Goal: Task Accomplishment & Management: Complete application form

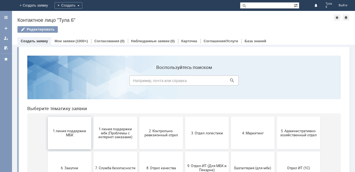
click at [82, 134] on span "1 линия поддержки МБК" at bounding box center [69, 133] width 40 height 8
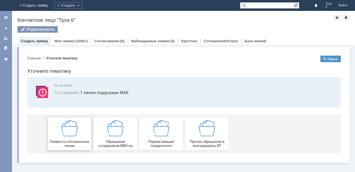
click at [82, 133] on div "Заявка по отложенным чекам" at bounding box center [69, 134] width 40 height 28
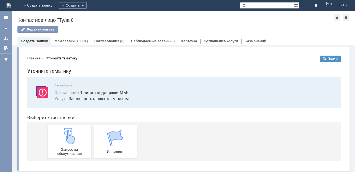
click at [82, 133] on div "Запрос на обслуживание" at bounding box center [69, 142] width 40 height 28
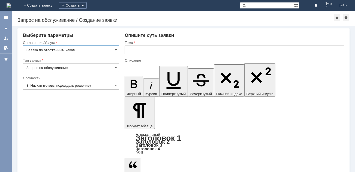
click at [48, 85] on input "3. Низкая (готовы подождать решение)" at bounding box center [71, 85] width 96 height 9
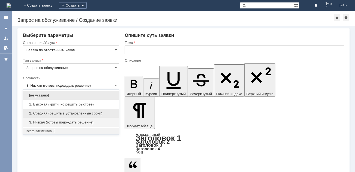
click at [52, 111] on span "2. Средняя (решить в установленные сроки)" at bounding box center [70, 113] width 89 height 4
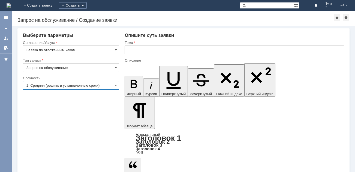
type input "2. Средняя (решить в установленные сроки)"
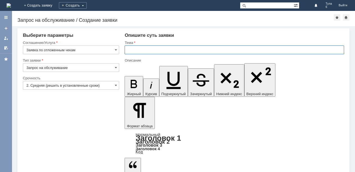
click at [129, 50] on input "text" at bounding box center [235, 50] width 220 height 9
type input "отл чеки [DATE]"
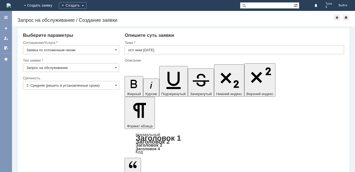
click at [128, 118] on body "Идет загрузка, пожалуйста, подождите. На домашнюю + Создать заявку Создать Тула…" at bounding box center [177, 86] width 355 height 172
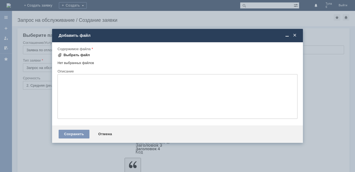
click at [58, 53] on span at bounding box center [60, 55] width 4 height 4
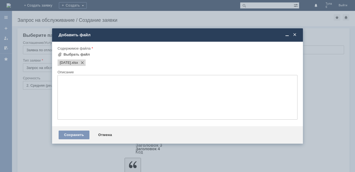
click at [70, 85] on textarea at bounding box center [178, 97] width 240 height 45
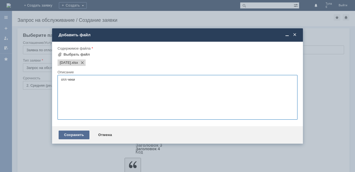
type textarea "отл чеки"
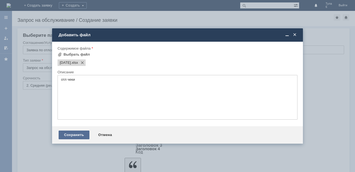
click at [64, 135] on div "Сохранить" at bounding box center [74, 135] width 31 height 9
